Goal: Check status: Check status

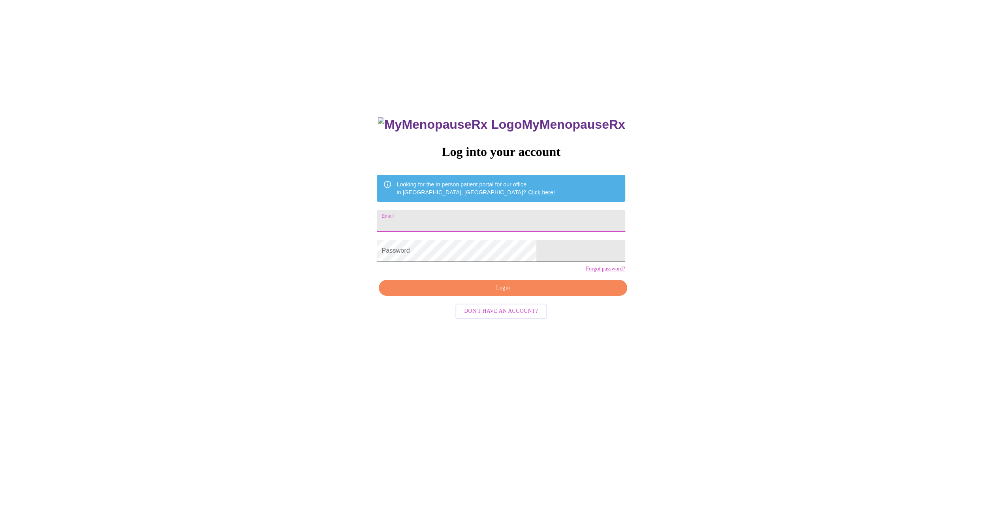
click at [470, 218] on input "Email" at bounding box center [501, 221] width 248 height 22
type input "[EMAIL_ADDRESS][DOMAIN_NAME]"
click at [495, 293] on span "Login" at bounding box center [503, 288] width 230 height 10
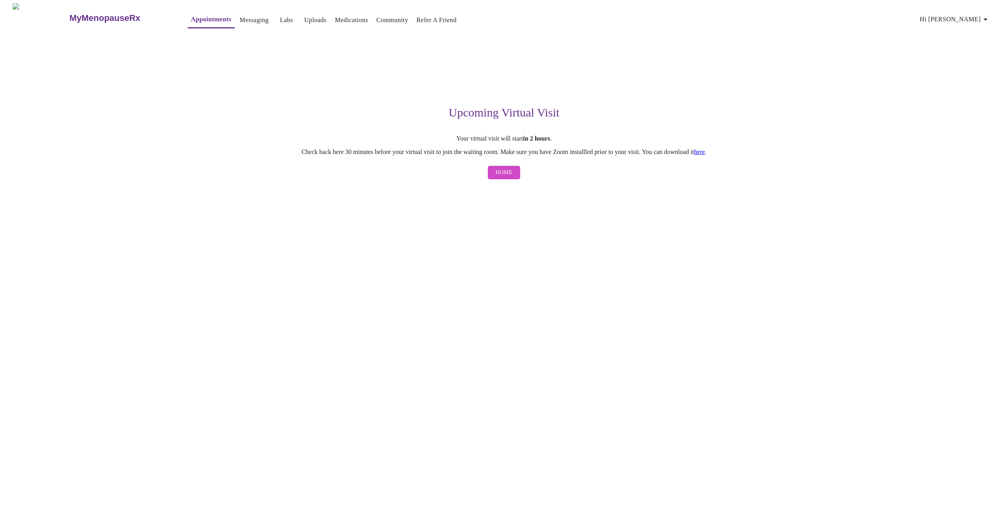
click at [705, 153] on link "here" at bounding box center [699, 152] width 11 height 7
